Goal: Task Accomplishment & Management: Use online tool/utility

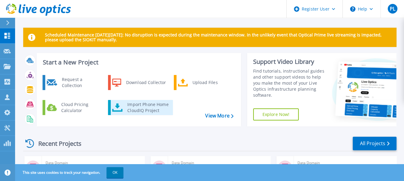
click at [147, 105] on div "Import Phone Home CloudIQ Project" at bounding box center [147, 108] width 47 height 12
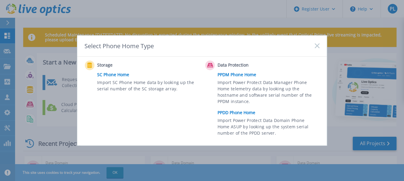
click at [236, 113] on link "PPDD Phone Home" at bounding box center [270, 112] width 105 height 9
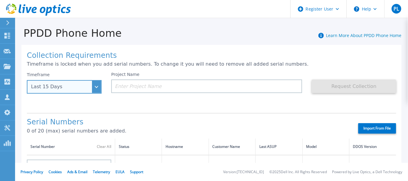
click at [96, 88] on div "Last 15 Days" at bounding box center [64, 87] width 75 height 14
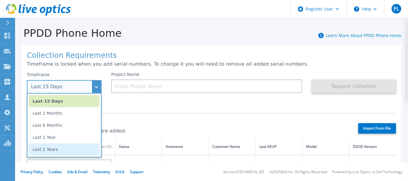
click at [49, 148] on li "Last 2 Years" at bounding box center [64, 150] width 71 height 12
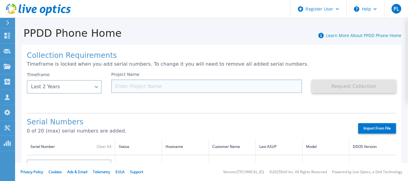
click at [158, 84] on input at bounding box center [206, 87] width 191 height 14
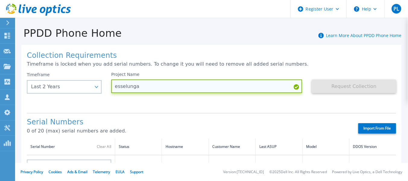
paste input "CKM01210406030"
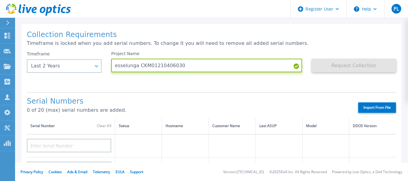
scroll to position [30, 0]
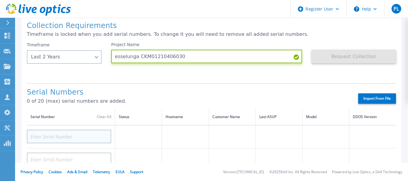
type input "esselunga CKM01210406030"
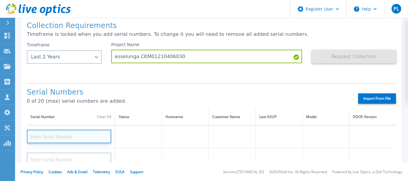
click at [63, 133] on input at bounding box center [69, 137] width 85 height 14
paste input "CKM01210406030"
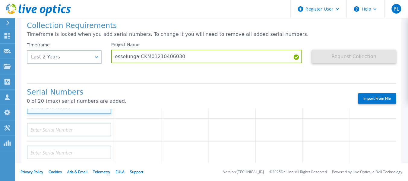
type input "CKM01210406030"
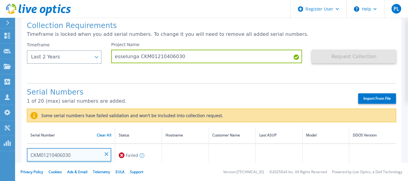
click at [89, 152] on input "CKM01210406030" at bounding box center [69, 156] width 85 height 14
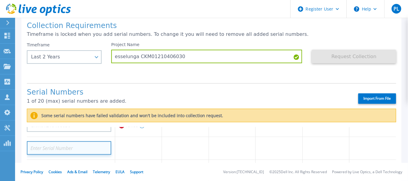
click at [80, 144] on input at bounding box center [69, 149] width 85 height 14
click at [74, 148] on input at bounding box center [69, 149] width 85 height 14
paste input "CKM01210405344"
type input "CKM01210405344"
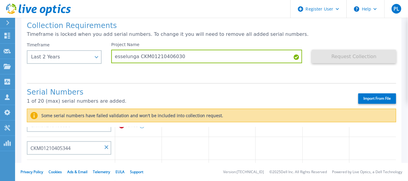
click at [375, 99] on label "Import From File" at bounding box center [378, 99] width 38 height 11
click at [122, 148] on icon at bounding box center [122, 148] width 6 height 7
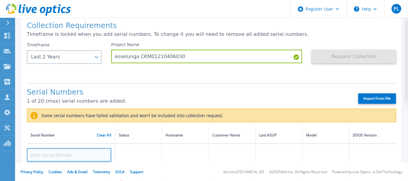
click at [51, 154] on input at bounding box center [69, 156] width 85 height 14
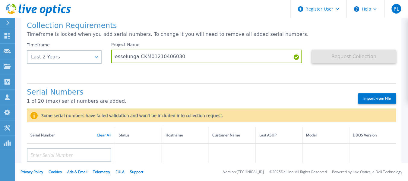
click at [69, 146] on div at bounding box center [69, 153] width 85 height 18
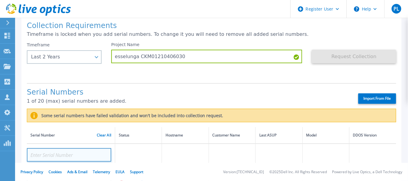
click at [66, 150] on input at bounding box center [69, 156] width 85 height 14
paste input "CKM01210406030"
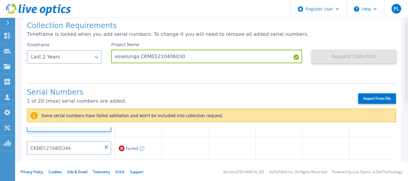
type input "CKM01210406030"
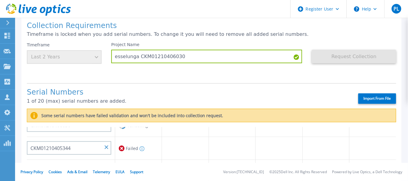
click at [373, 98] on label "Import From File" at bounding box center [378, 99] width 38 height 11
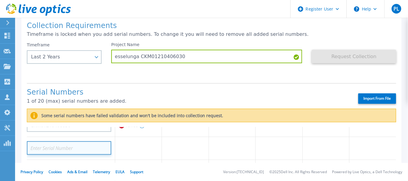
scroll to position [0, 0]
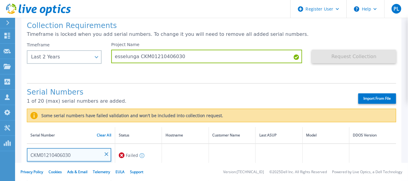
click at [81, 152] on input "CKM01210406030" at bounding box center [69, 156] width 85 height 14
click at [70, 153] on input "CKM01210406030" at bounding box center [69, 156] width 85 height 14
click at [104, 151] on input "CKM01210406030" at bounding box center [69, 156] width 85 height 14
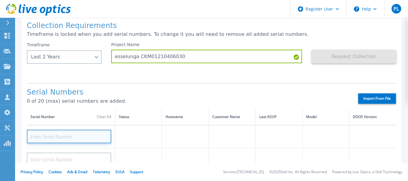
click at [40, 130] on input at bounding box center [69, 137] width 85 height 14
paste input "CKM01210405344"
type input "CKM01210405344"
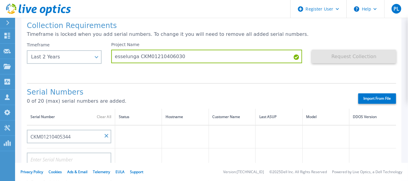
click at [373, 98] on label "Import From File" at bounding box center [378, 99] width 38 height 11
